Goal: Task Accomplishment & Management: Manage account settings

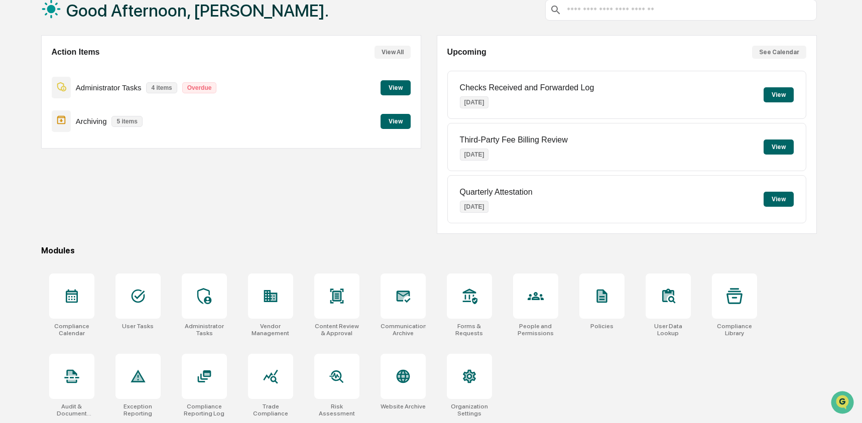
scroll to position [65, 0]
click at [355, 297] on div at bounding box center [336, 296] width 45 height 45
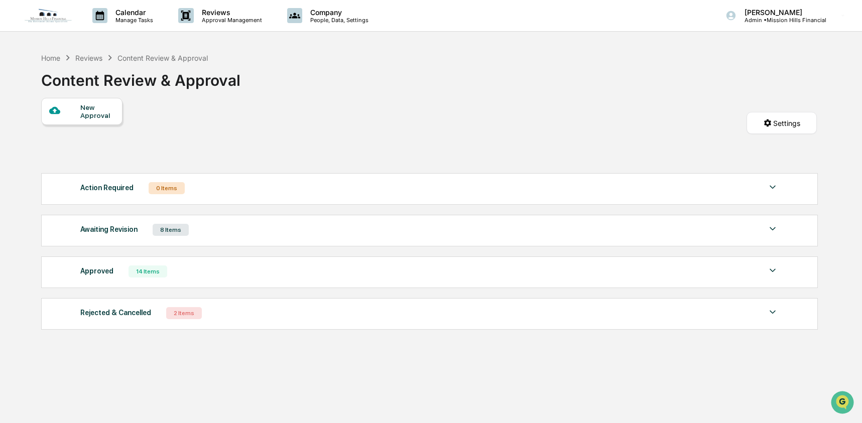
click at [200, 228] on div "Awaiting Revision 8 Items" at bounding box center [429, 230] width 698 height 14
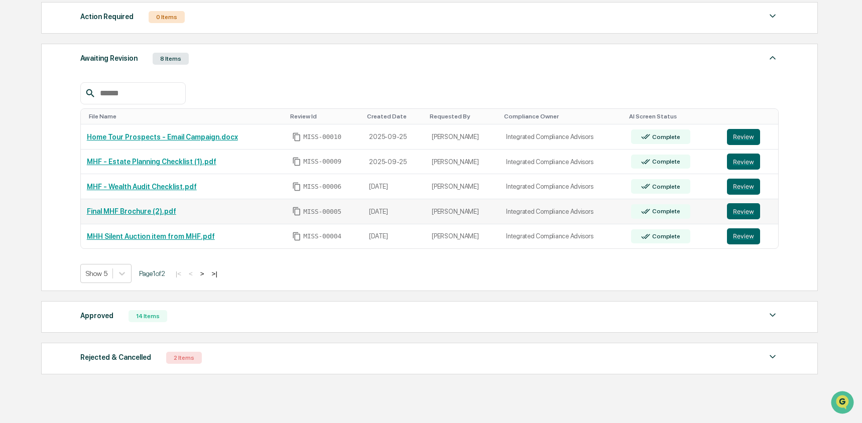
scroll to position [154, 0]
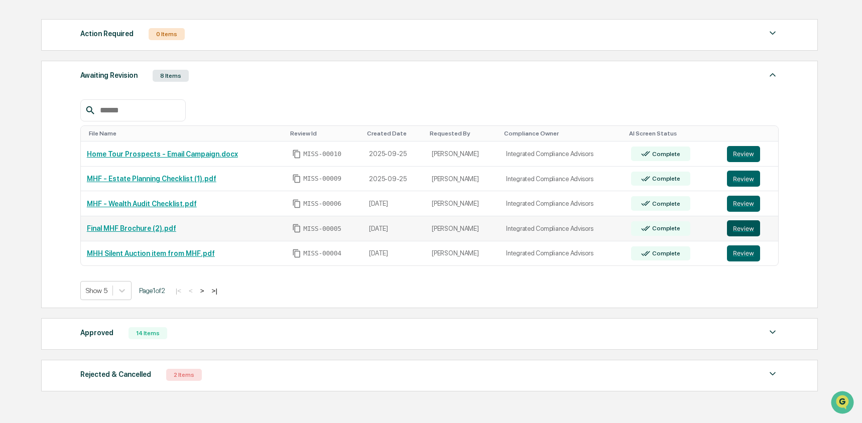
click at [735, 232] on button "Review" at bounding box center [743, 228] width 33 height 16
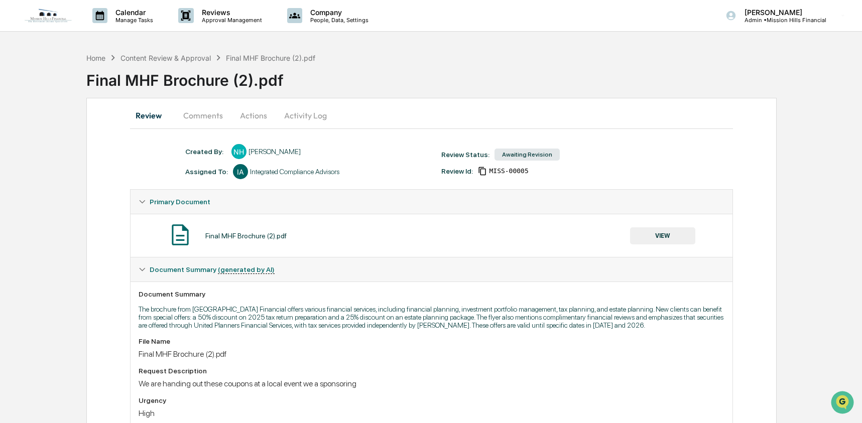
click at [317, 116] on button "Activity Log" at bounding box center [305, 115] width 59 height 24
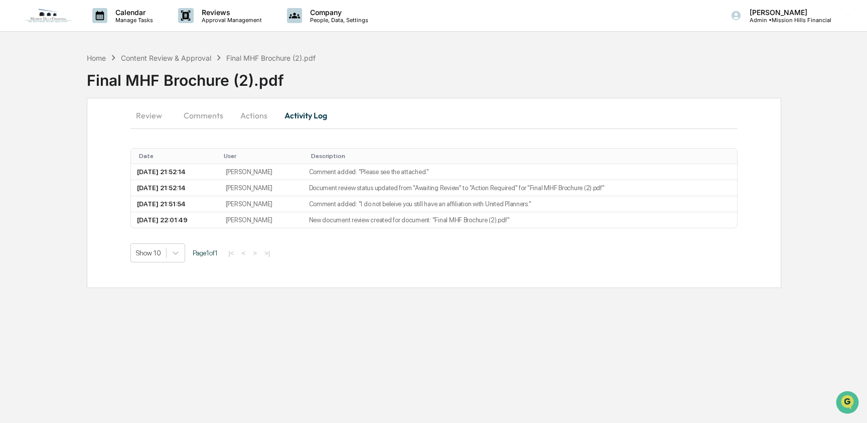
click at [254, 121] on button "Actions" at bounding box center [253, 115] width 45 height 24
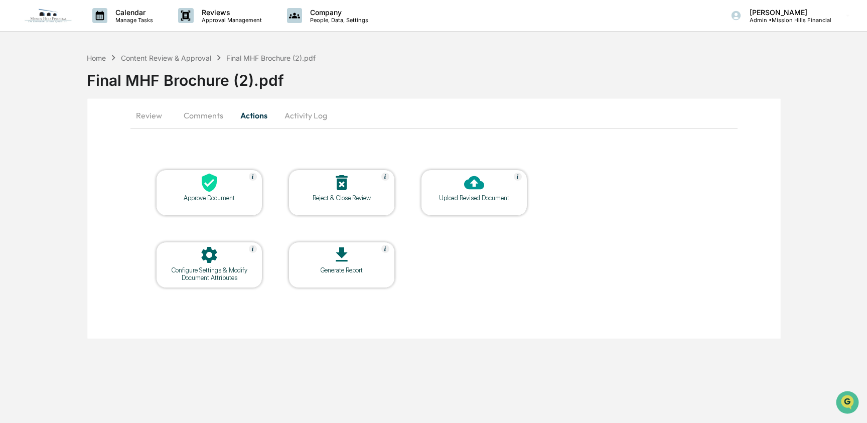
click at [198, 118] on button "Comments" at bounding box center [204, 115] width 56 height 24
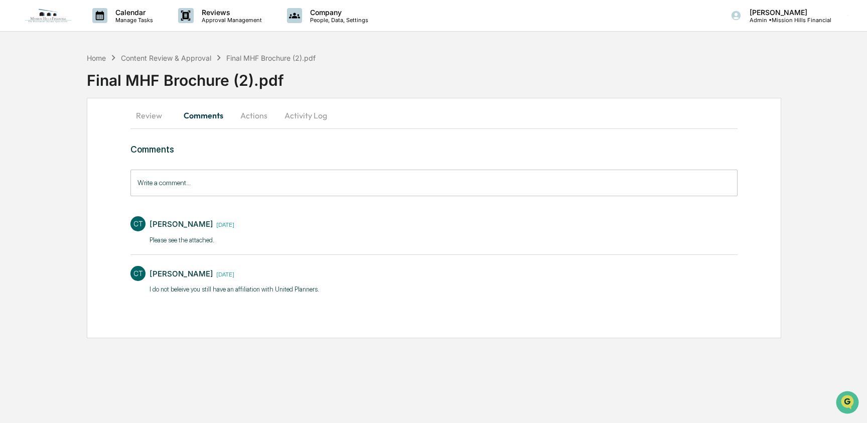
click at [147, 118] on button "Review" at bounding box center [153, 115] width 45 height 24
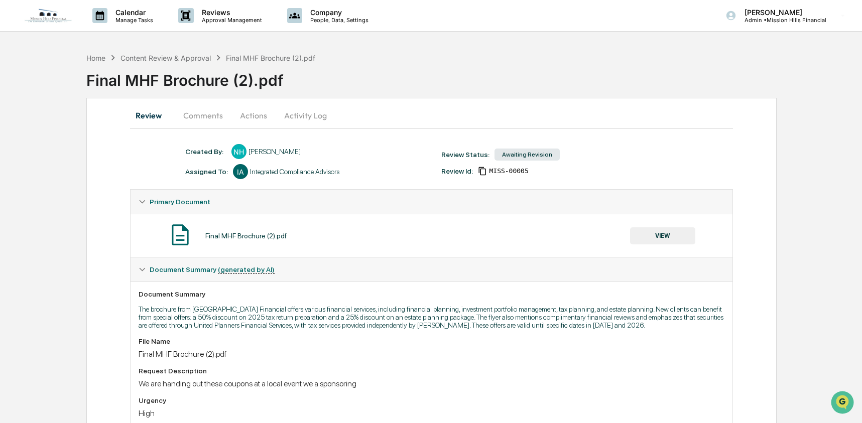
click at [670, 234] on button "VIEW" at bounding box center [662, 235] width 65 height 17
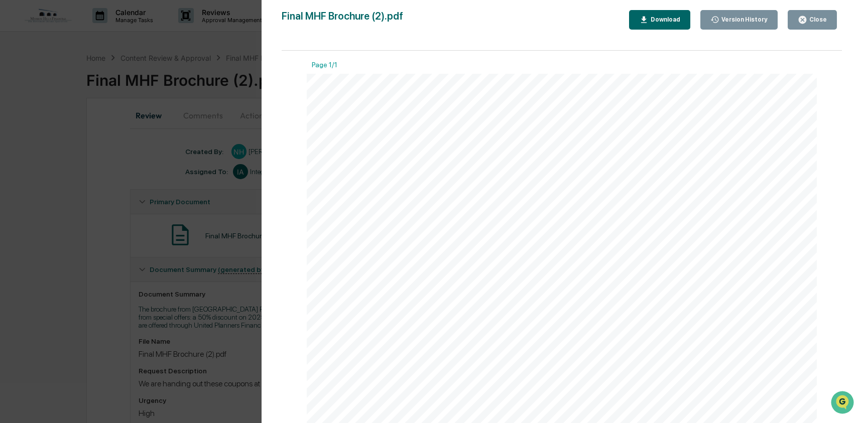
click at [718, 23] on icon "button" at bounding box center [715, 20] width 10 height 10
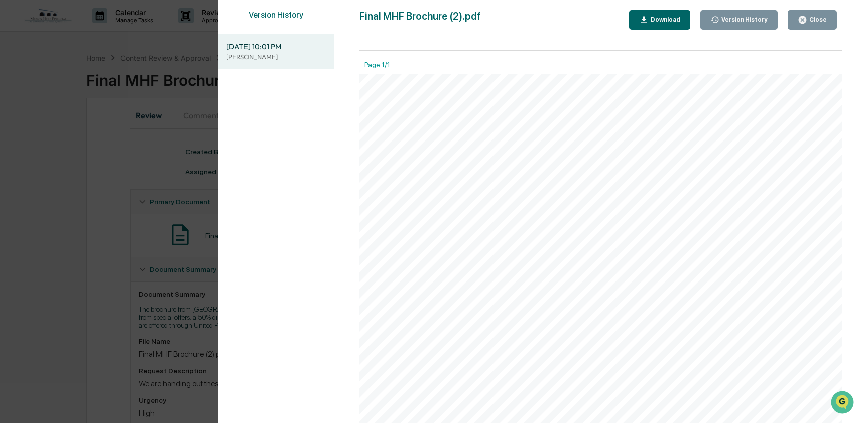
click at [126, 126] on div "Version History [DATE] 10:01 PM [PERSON_NAME] Final MHF Brochure (2).pdf Close …" at bounding box center [431, 211] width 862 height 423
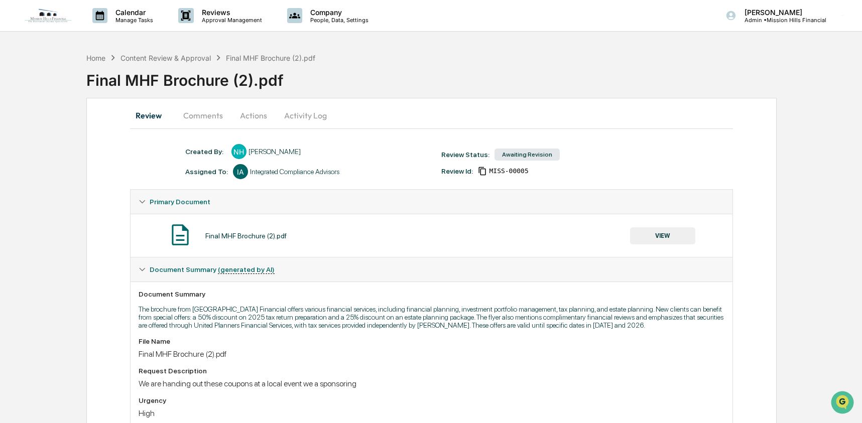
click at [212, 122] on button "Comments" at bounding box center [203, 115] width 56 height 24
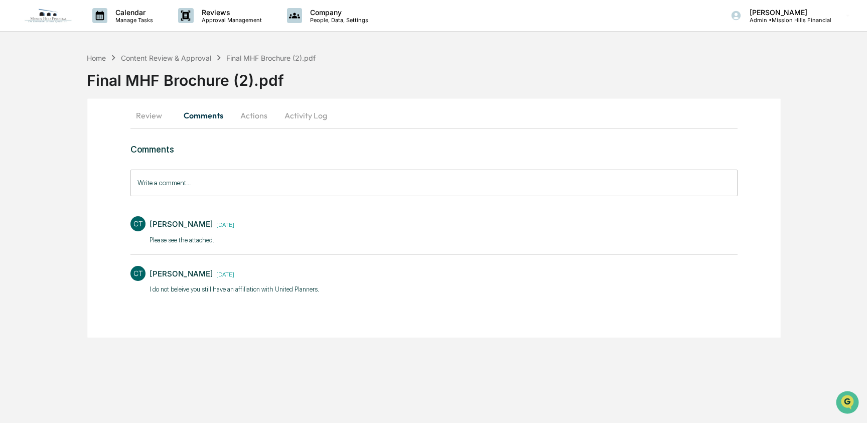
click at [281, 244] on div "CT [PERSON_NAME] [DATE] ​Please see the attached." at bounding box center [434, 229] width 607 height 37
click at [254, 108] on button "Actions" at bounding box center [253, 115] width 45 height 24
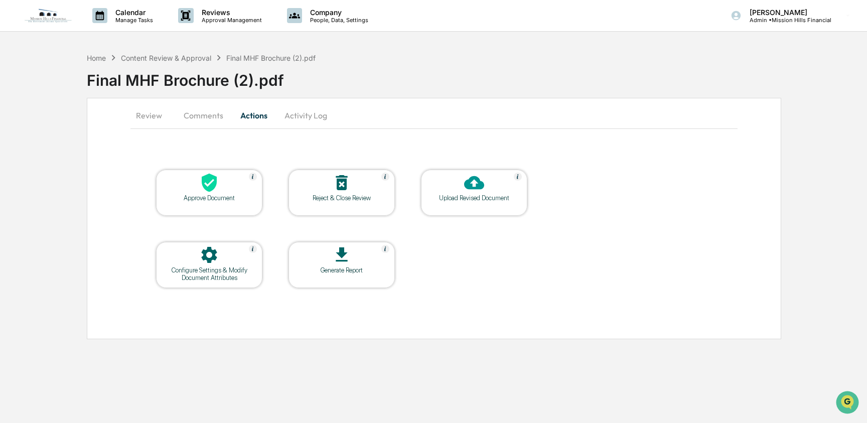
click at [307, 123] on button "Activity Log" at bounding box center [306, 115] width 59 height 24
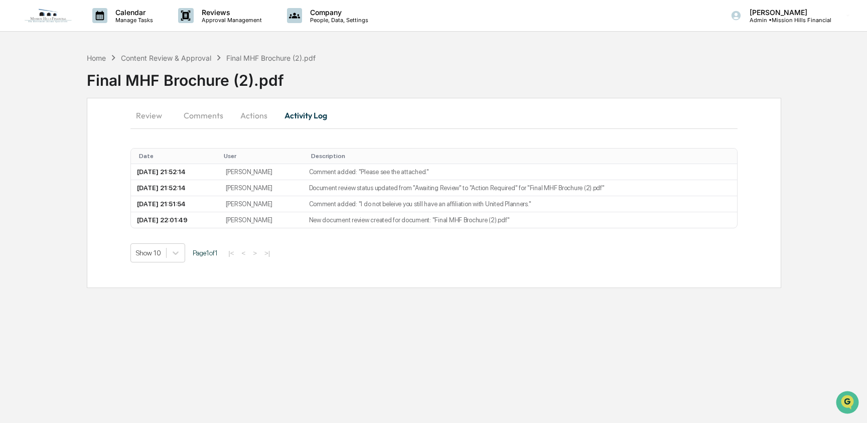
click at [255, 123] on button "Actions" at bounding box center [253, 115] width 45 height 24
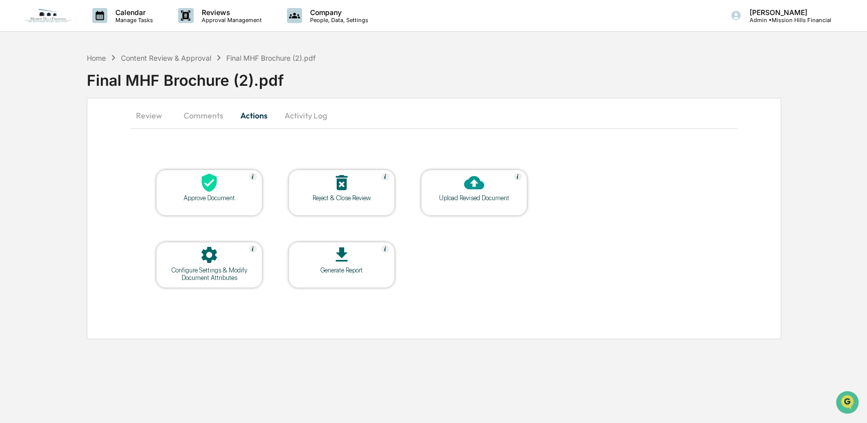
click at [199, 118] on button "Comments" at bounding box center [204, 115] width 56 height 24
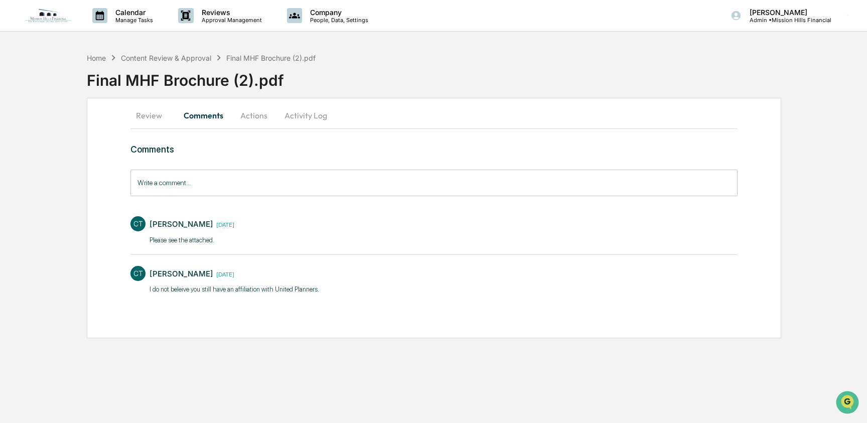
click at [158, 116] on button "Review" at bounding box center [153, 115] width 45 height 24
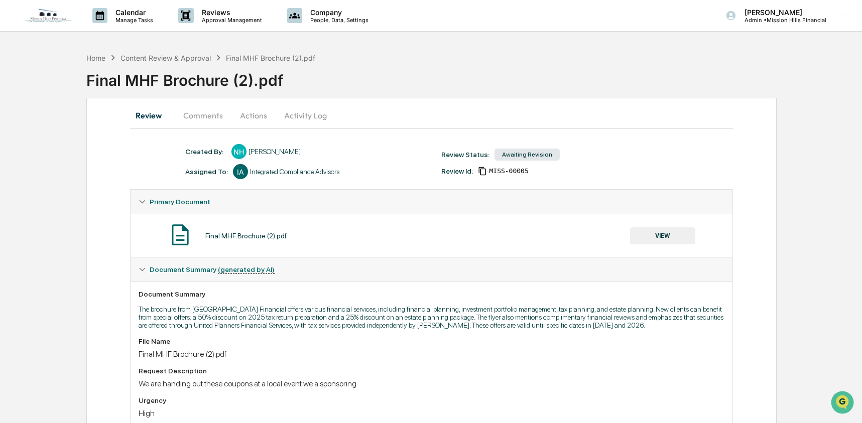
click at [310, 118] on button "Activity Log" at bounding box center [305, 115] width 59 height 24
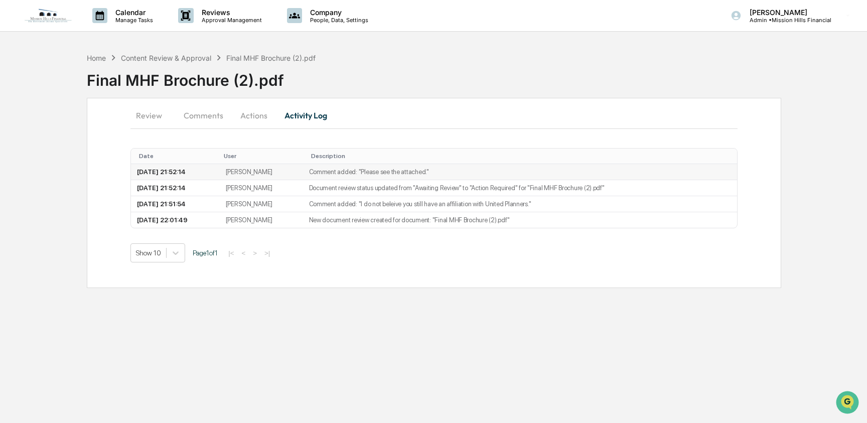
click at [337, 175] on td "Comment added: "​Please see the attached."" at bounding box center [520, 172] width 434 height 16
click at [210, 115] on button "Comments" at bounding box center [204, 115] width 56 height 24
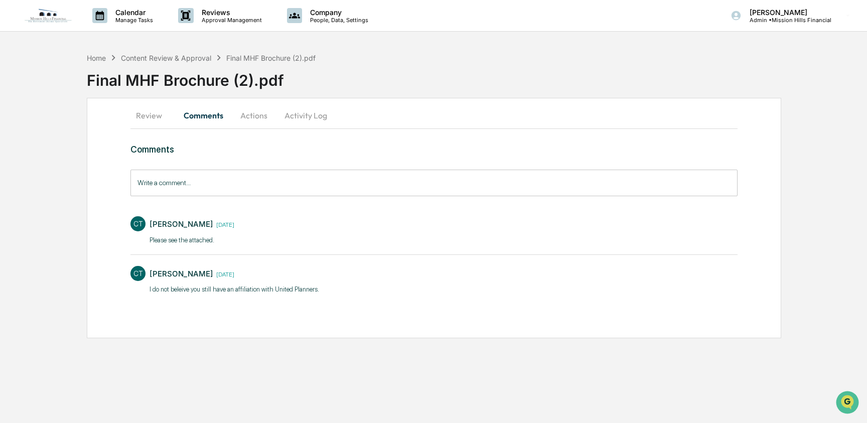
click at [218, 184] on input "Write a comment..." at bounding box center [434, 183] width 607 height 27
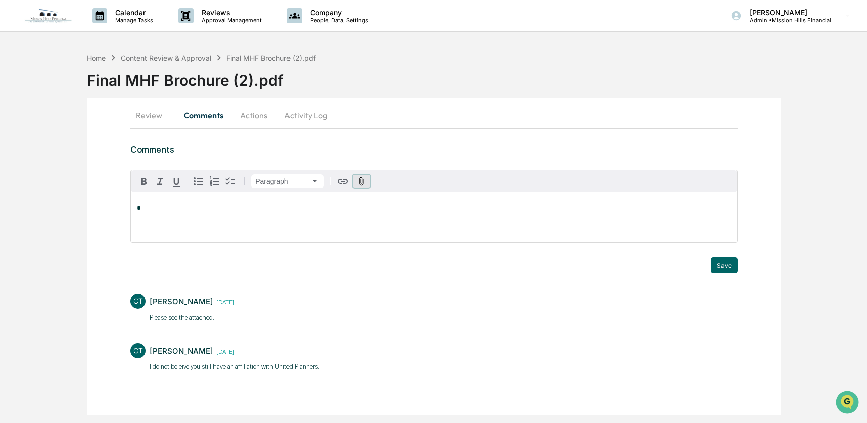
click at [368, 183] on button "button" at bounding box center [362, 182] width 18 height 14
click at [270, 296] on div "CT [PERSON_NAME] [DATE] ​Please see the attached." at bounding box center [434, 307] width 607 height 37
click at [234, 319] on p "​Please see the attached." at bounding box center [192, 318] width 85 height 10
click at [276, 118] on button "Actions" at bounding box center [253, 115] width 45 height 24
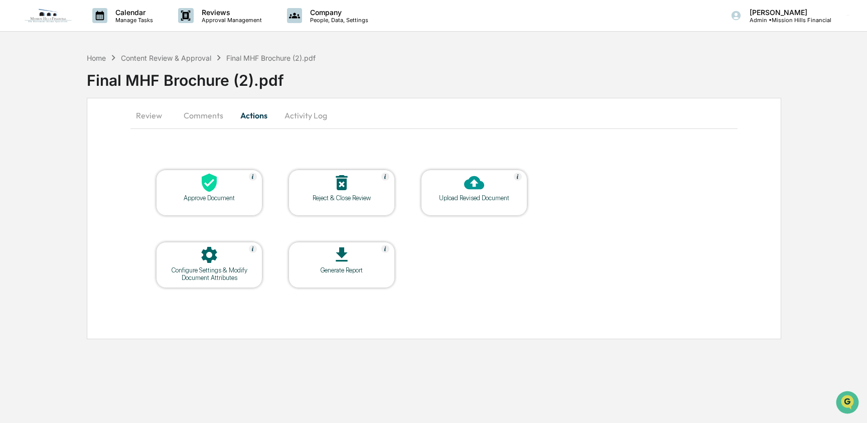
click at [253, 115] on button "Actions" at bounding box center [253, 115] width 45 height 24
click at [293, 115] on button "Activity Log" at bounding box center [306, 115] width 59 height 24
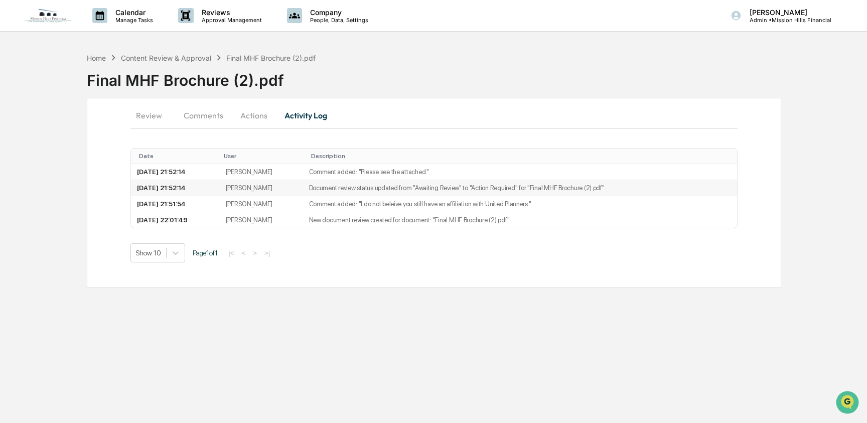
click at [298, 188] on td "[PERSON_NAME]" at bounding box center [261, 188] width 83 height 16
